Goal: Information Seeking & Learning: Learn about a topic

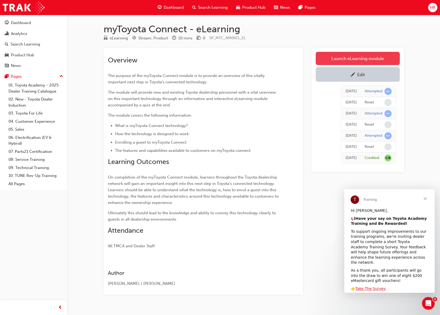
click at [339, 59] on link "Launch eLearning module" at bounding box center [358, 58] width 84 height 13
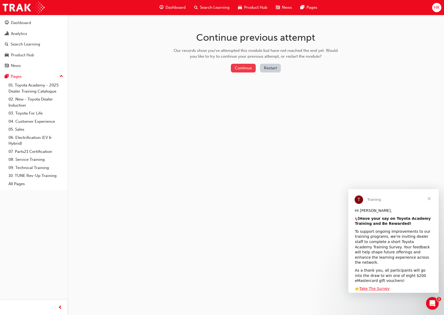
click at [247, 64] on button "Continue" at bounding box center [243, 68] width 25 height 9
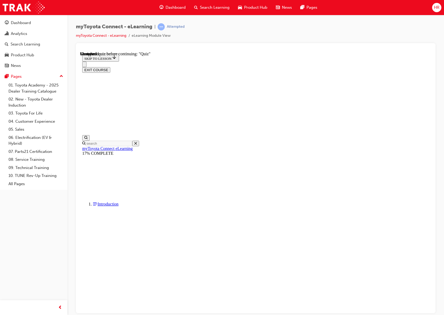
scroll to position [385, 0]
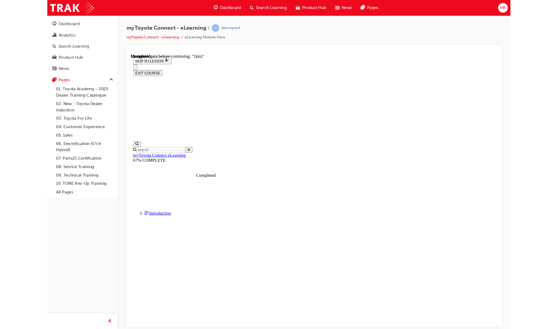
scroll to position [450, 0]
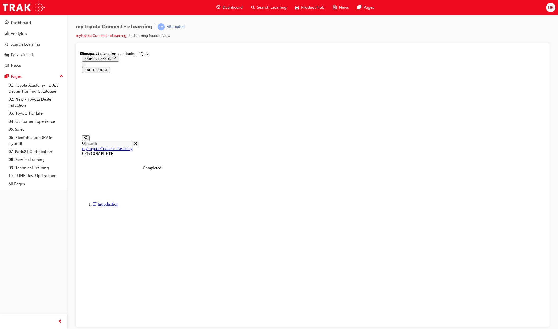
scroll to position [483, 0]
